Goal: Transaction & Acquisition: Purchase product/service

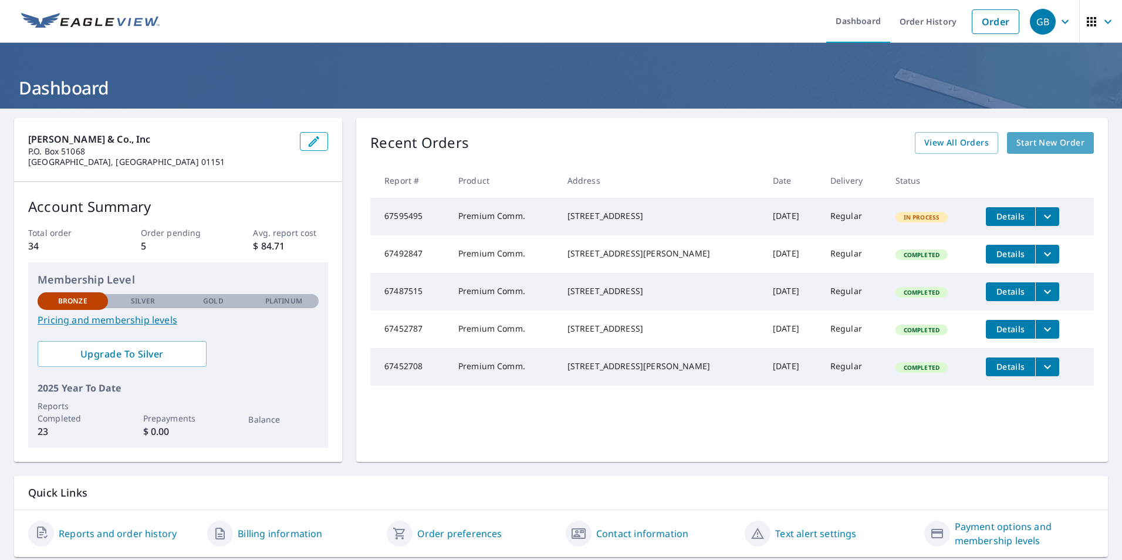
click at [1022, 147] on span "Start New Order" at bounding box center [1050, 143] width 68 height 15
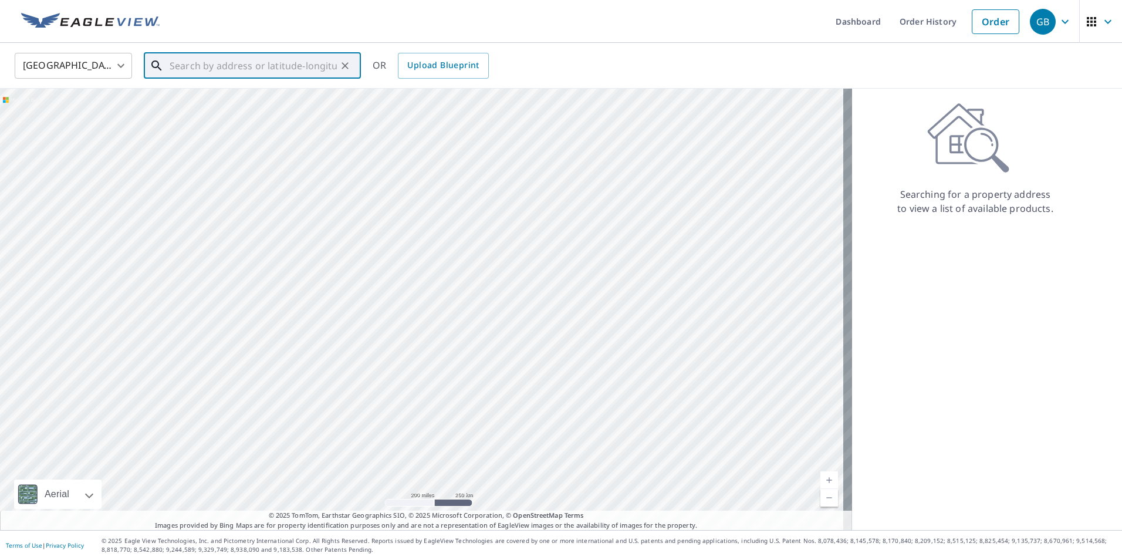
click at [196, 68] on input "text" at bounding box center [253, 65] width 167 height 33
click at [195, 104] on span "[STREET_ADDRESS]" at bounding box center [259, 100] width 184 height 14
type input "[STREET_ADDRESS]"
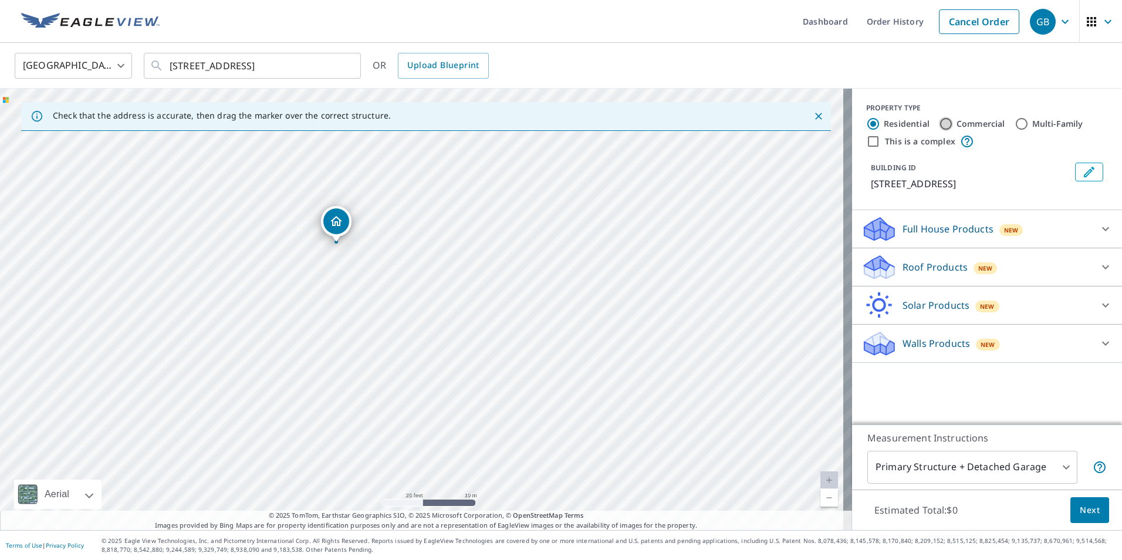
click at [939, 123] on input "Commercial" at bounding box center [946, 124] width 14 height 14
radio input "true"
type input "4"
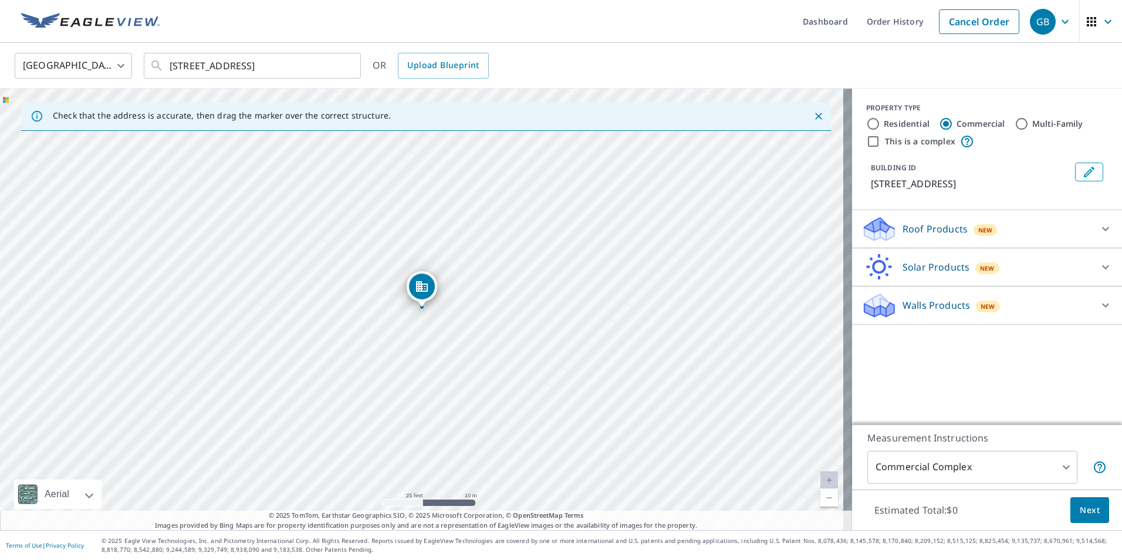
click at [1100, 230] on icon at bounding box center [1106, 229] width 14 height 14
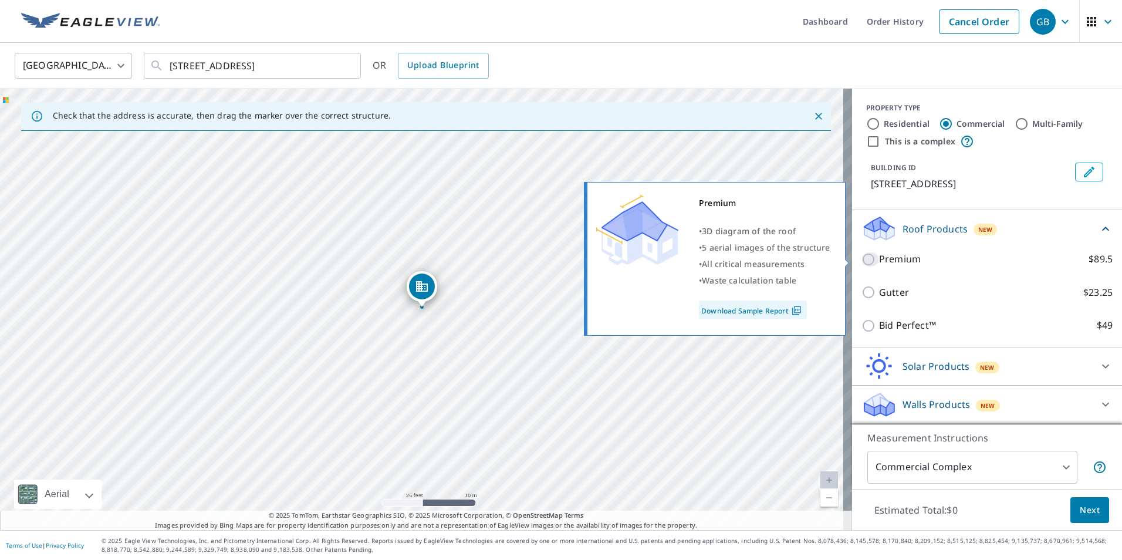
click at [862, 257] on input "Premium $89.5" at bounding box center [871, 259] width 18 height 14
checkbox input "true"
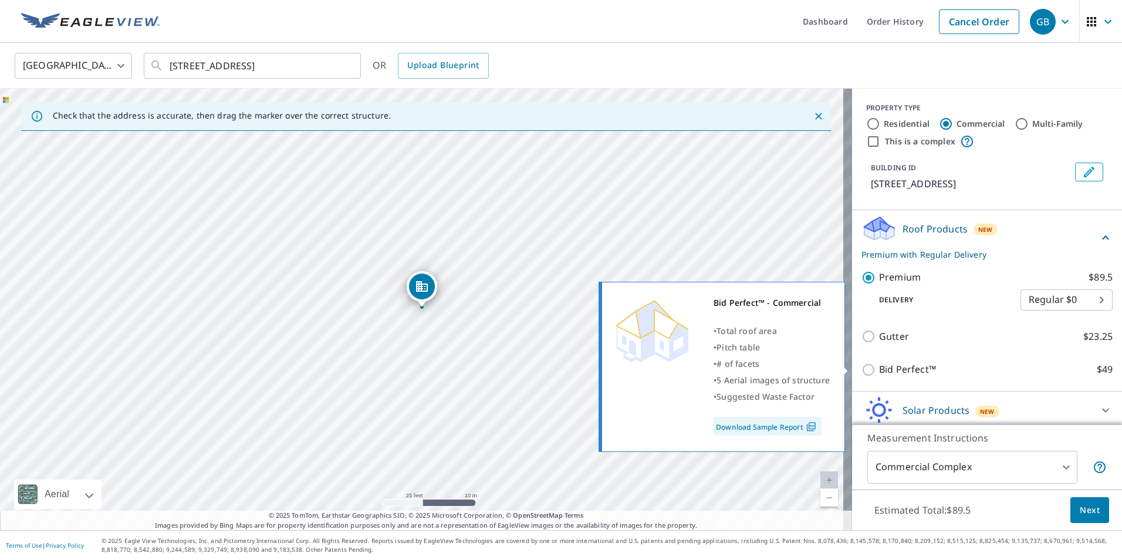
scroll to position [43, 0]
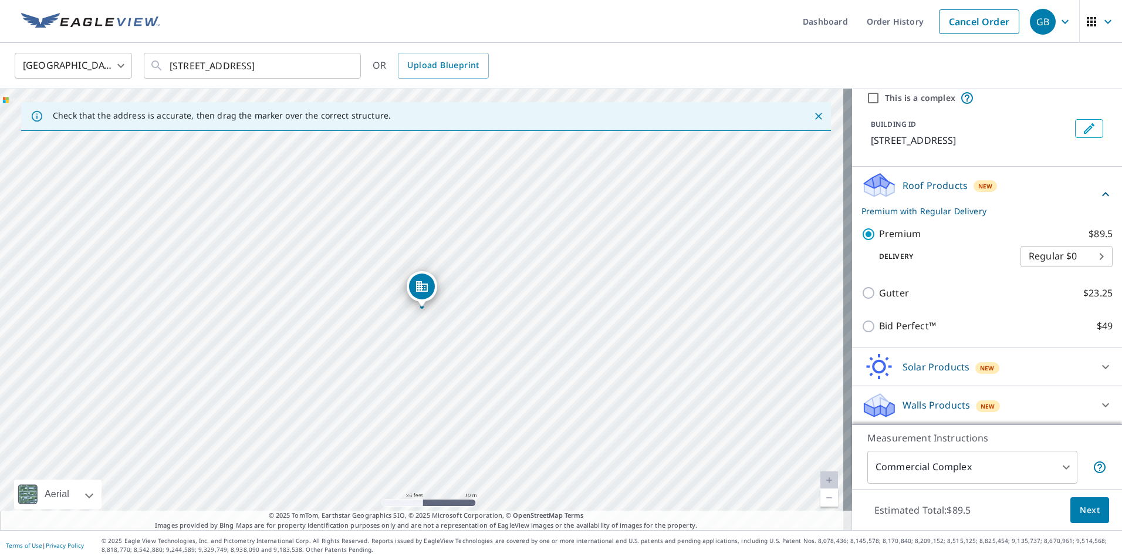
click at [1053, 465] on body "GB GB Dashboard Order History Cancel Order GB [GEOGRAPHIC_DATA] [GEOGRAPHIC_DAT…" at bounding box center [561, 280] width 1122 height 560
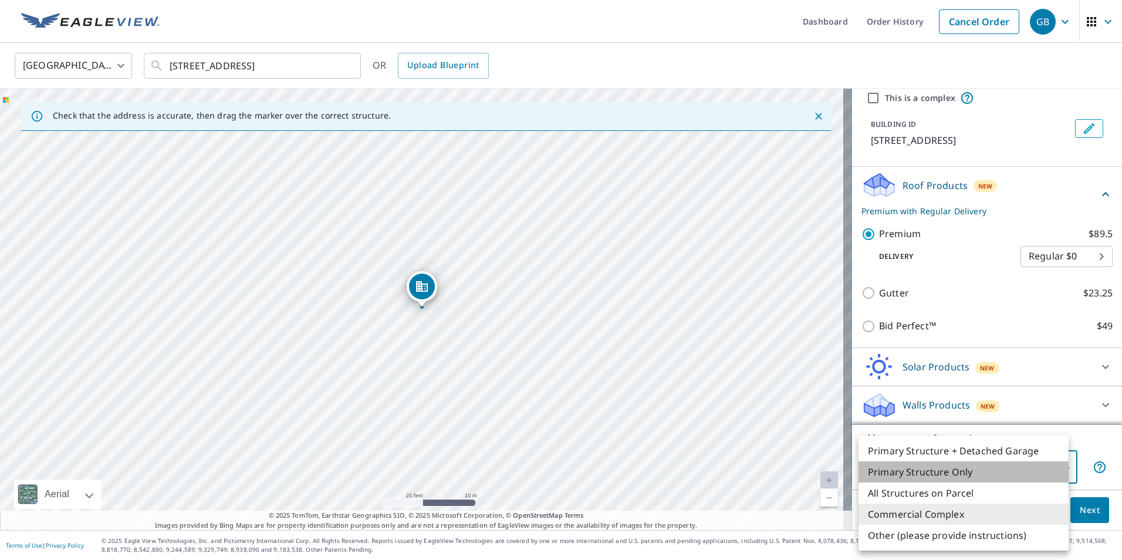
click at [945, 475] on li "Primary Structure Only" at bounding box center [964, 471] width 210 height 21
type input "2"
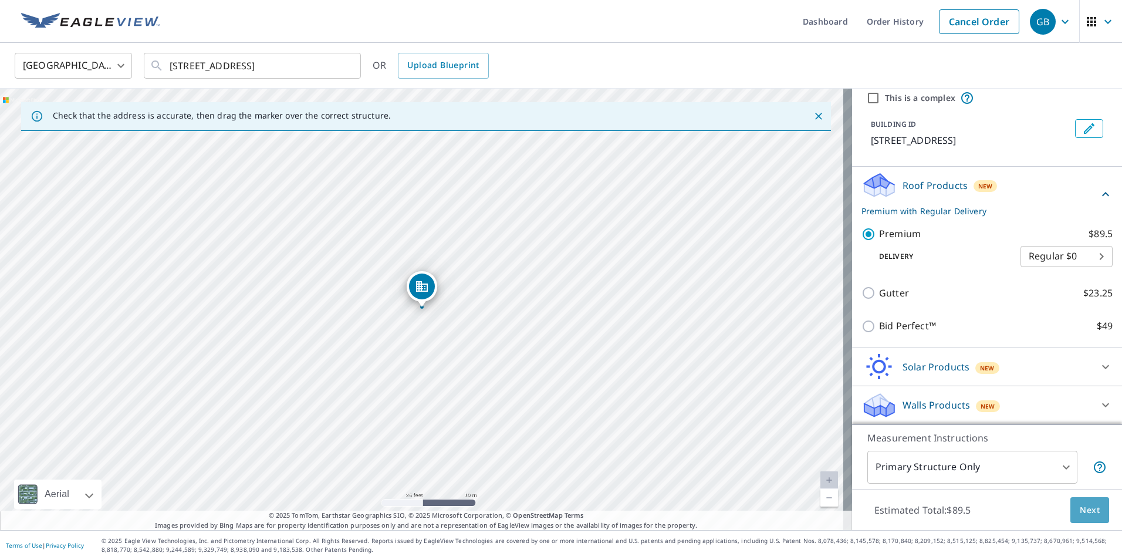
click at [1070, 506] on button "Next" at bounding box center [1089, 510] width 39 height 26
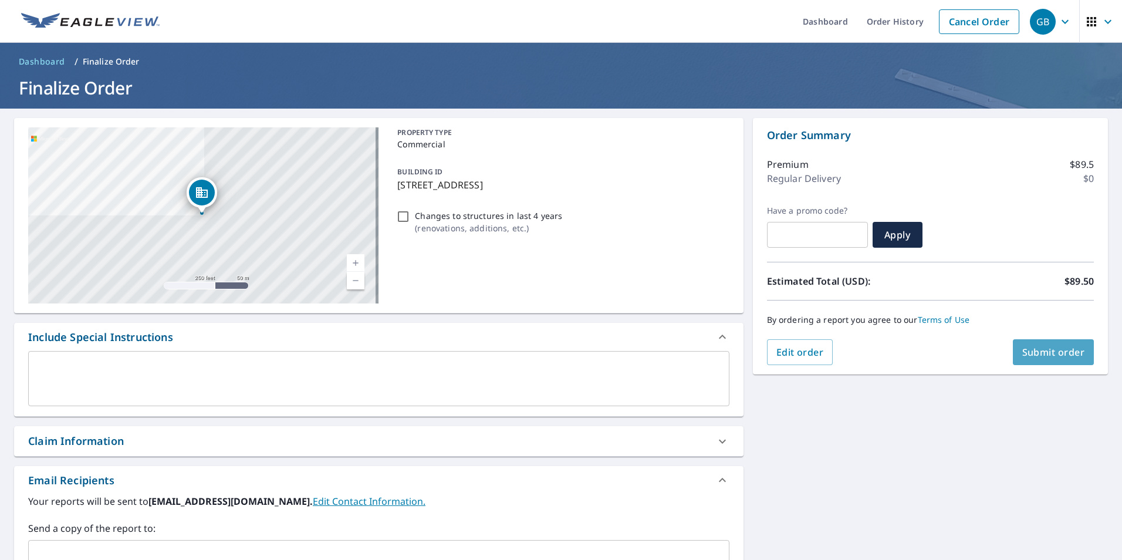
click at [1028, 351] on span "Submit order" at bounding box center [1053, 352] width 63 height 13
